Goal: Book appointment/travel/reservation

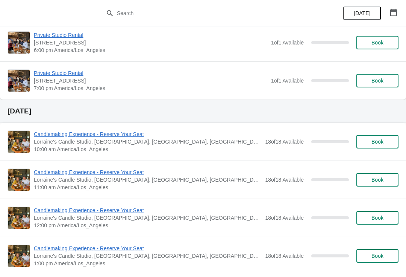
scroll to position [353, 0]
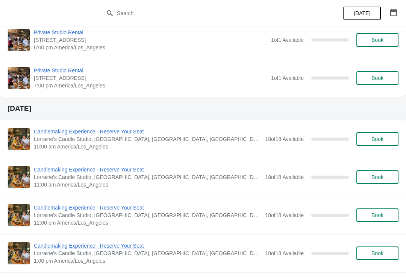
click at [379, 212] on span "Book" at bounding box center [378, 215] width 12 height 6
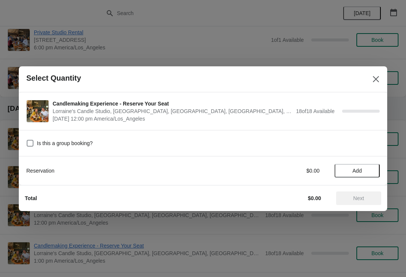
click at [359, 170] on span "Add" at bounding box center [357, 170] width 9 height 6
click at [371, 171] on icon at bounding box center [370, 170] width 3 height 3
click at [372, 172] on icon at bounding box center [371, 170] width 8 height 8
click at [373, 172] on icon at bounding box center [371, 170] width 8 height 8
click at [368, 192] on button "Next" at bounding box center [358, 198] width 45 height 14
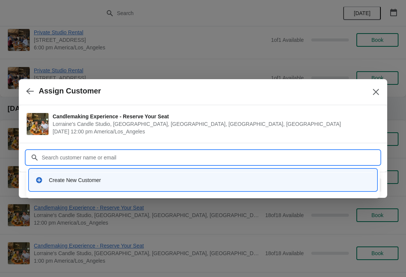
click at [62, 179] on div "Create New Customer" at bounding box center [210, 180] width 322 height 8
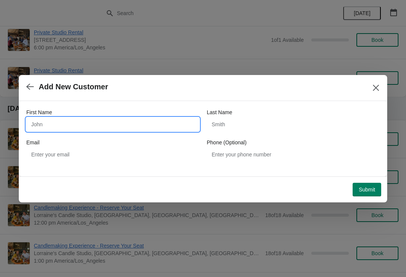
click at [84, 125] on input "First Name" at bounding box center [112, 124] width 173 height 14
type input "Jordan"
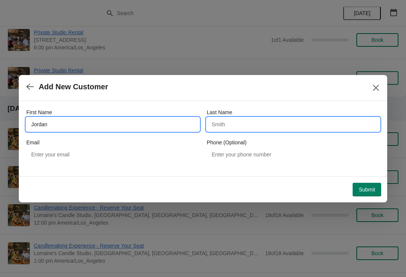
click at [306, 124] on input "Last Name" at bounding box center [293, 124] width 173 height 14
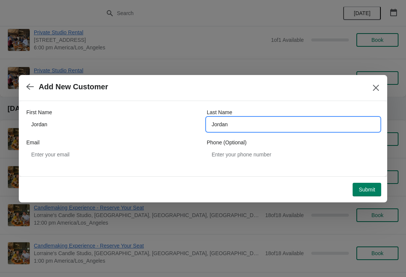
type input "Jordan"
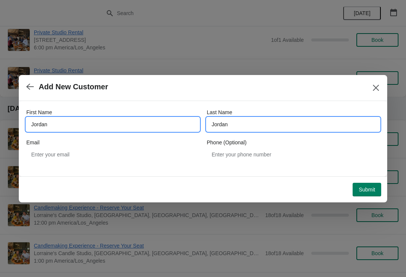
click at [96, 119] on input "Jordan" at bounding box center [112, 124] width 173 height 14
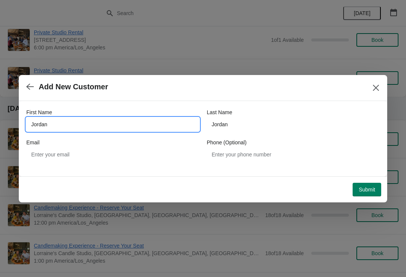
click at [82, 122] on input "Jordan" at bounding box center [112, 124] width 173 height 14
type input "J"
type input "Pet"
